Goal: Use online tool/utility

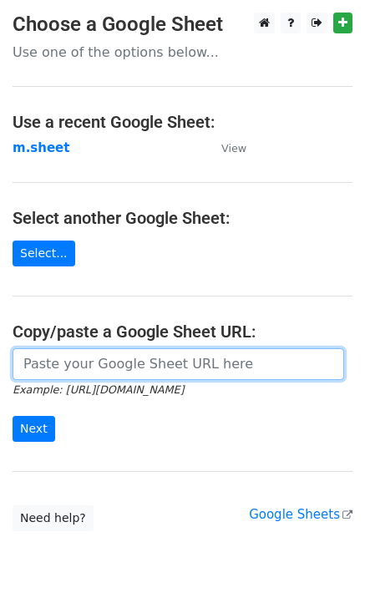
click at [49, 376] on input "url" at bounding box center [179, 364] width 332 height 32
type input "https://docs.google.com/spreadsheets/d/1NSPy5y9XraHPasg8dEzu-ngu0Ro3lXZEEAXZcNX…"
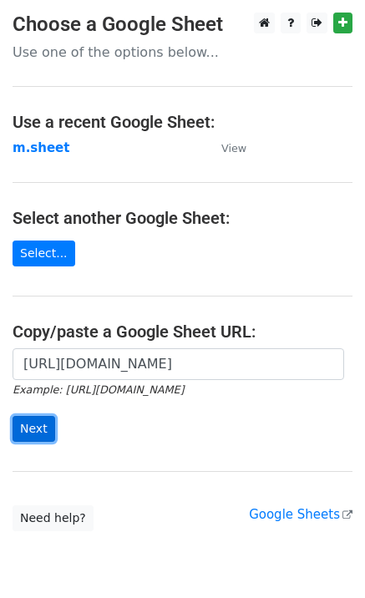
click at [42, 432] on input "Next" at bounding box center [34, 429] width 43 height 26
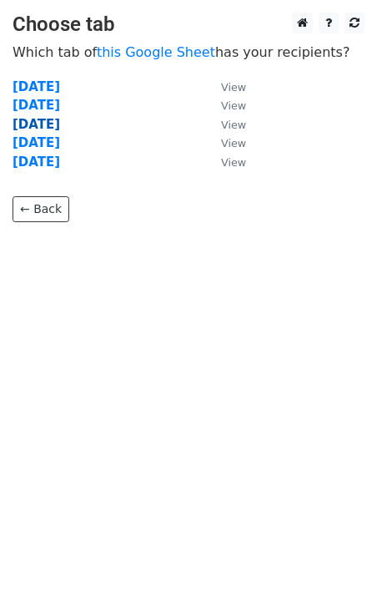
click at [41, 127] on strong "[DATE]" at bounding box center [37, 124] width 48 height 15
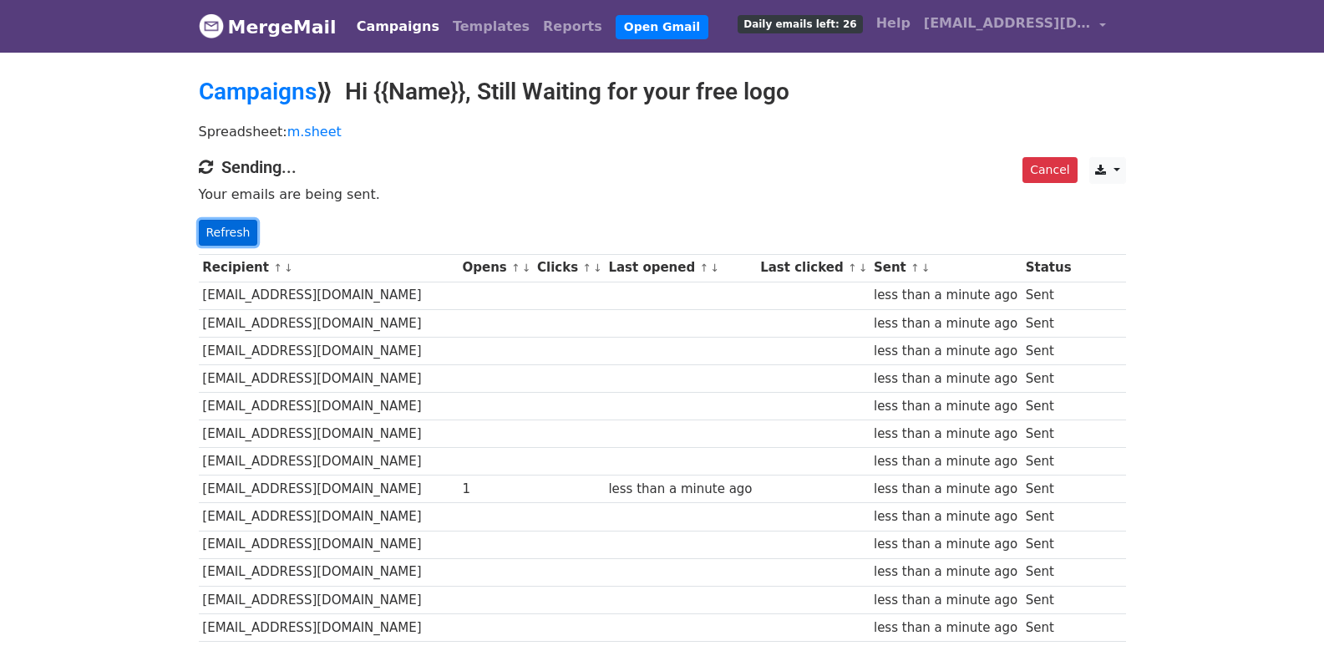
click at [214, 230] on link "Refresh" at bounding box center [228, 233] width 59 height 26
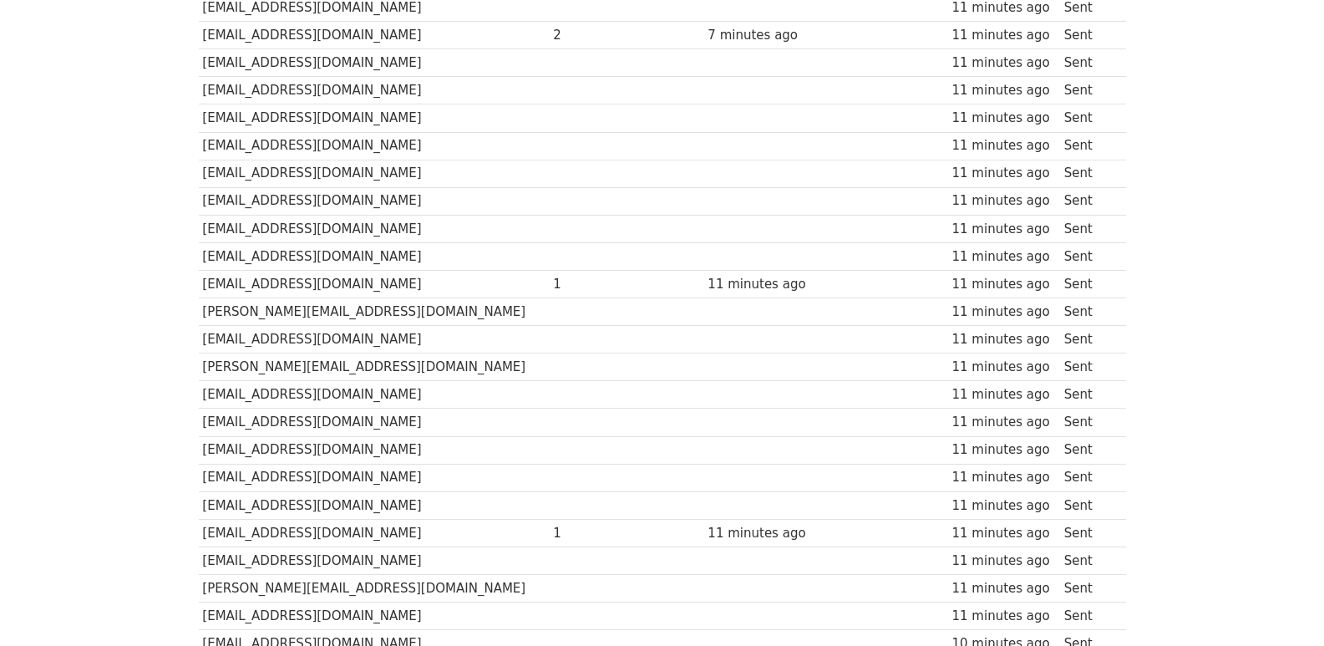
scroll to position [1135, 0]
